Goal: Task Accomplishment & Management: Use online tool/utility

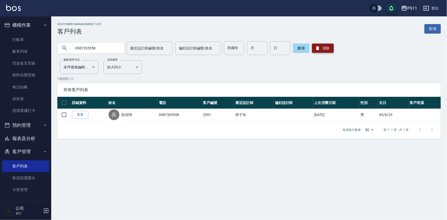
click at [315, 46] on icon "button" at bounding box center [317, 48] width 5 height 5
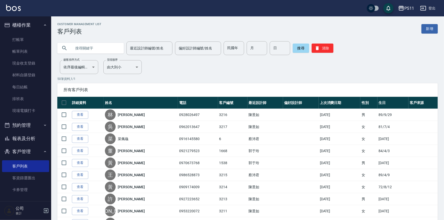
click at [98, 49] on input "text" at bounding box center [96, 48] width 48 height 14
type input "0902335953"
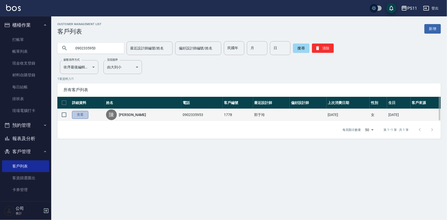
click at [83, 115] on link "查看" at bounding box center [80, 115] width 16 height 8
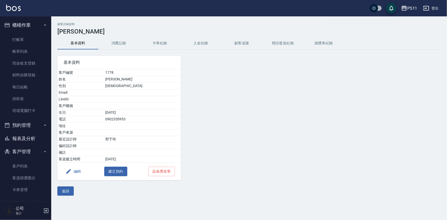
click at [121, 48] on button "消費記錄" at bounding box center [118, 43] width 41 height 12
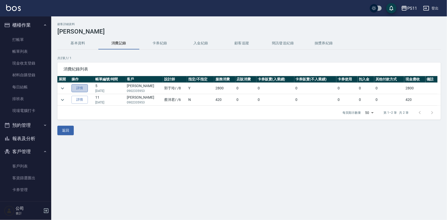
click at [85, 85] on link "詳情" at bounding box center [79, 88] width 16 height 8
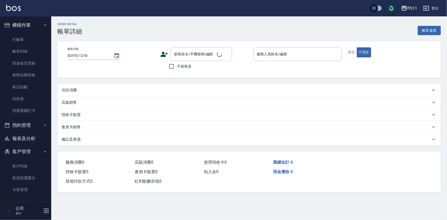
type input "[DATE] 17:26"
type input "郭于玲-8"
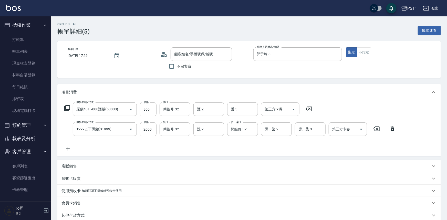
type input "原價401~800護髮(50800)"
type input "1999以下燙髮(31999)"
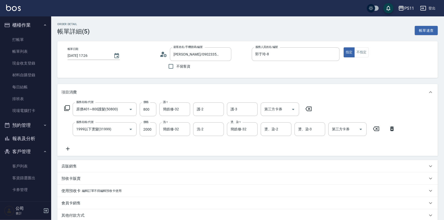
type input "[PERSON_NAME]/0902335953/1778"
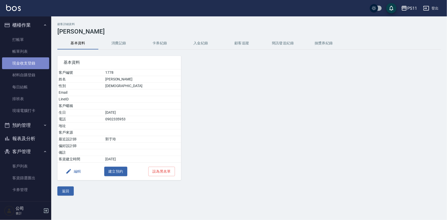
click at [41, 62] on link "現金收支登錄" at bounding box center [25, 63] width 47 height 12
